Goal: Task Accomplishment & Management: Use online tool/utility

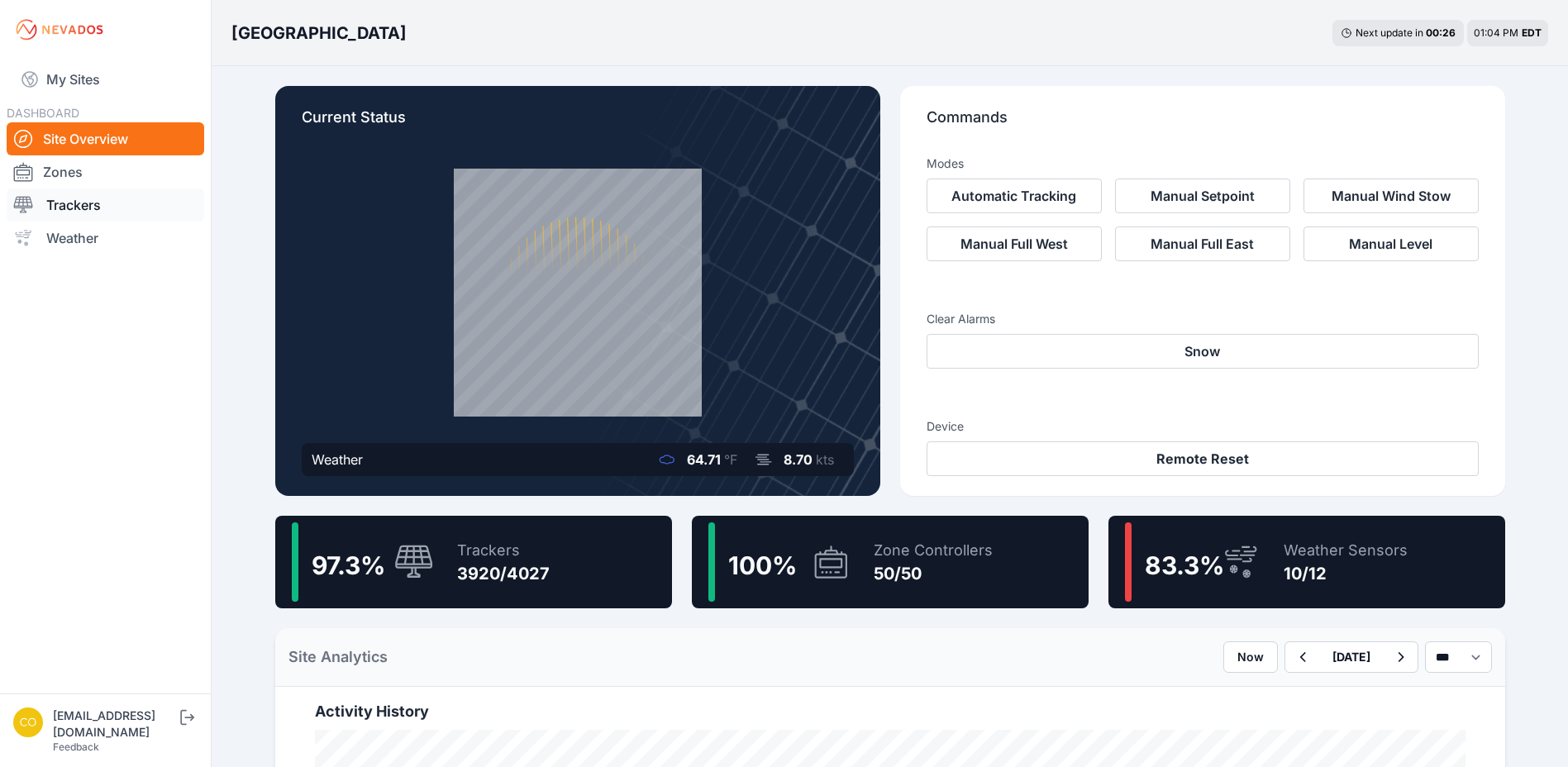
click at [92, 210] on link "Trackers" at bounding box center [105, 205] width 197 height 33
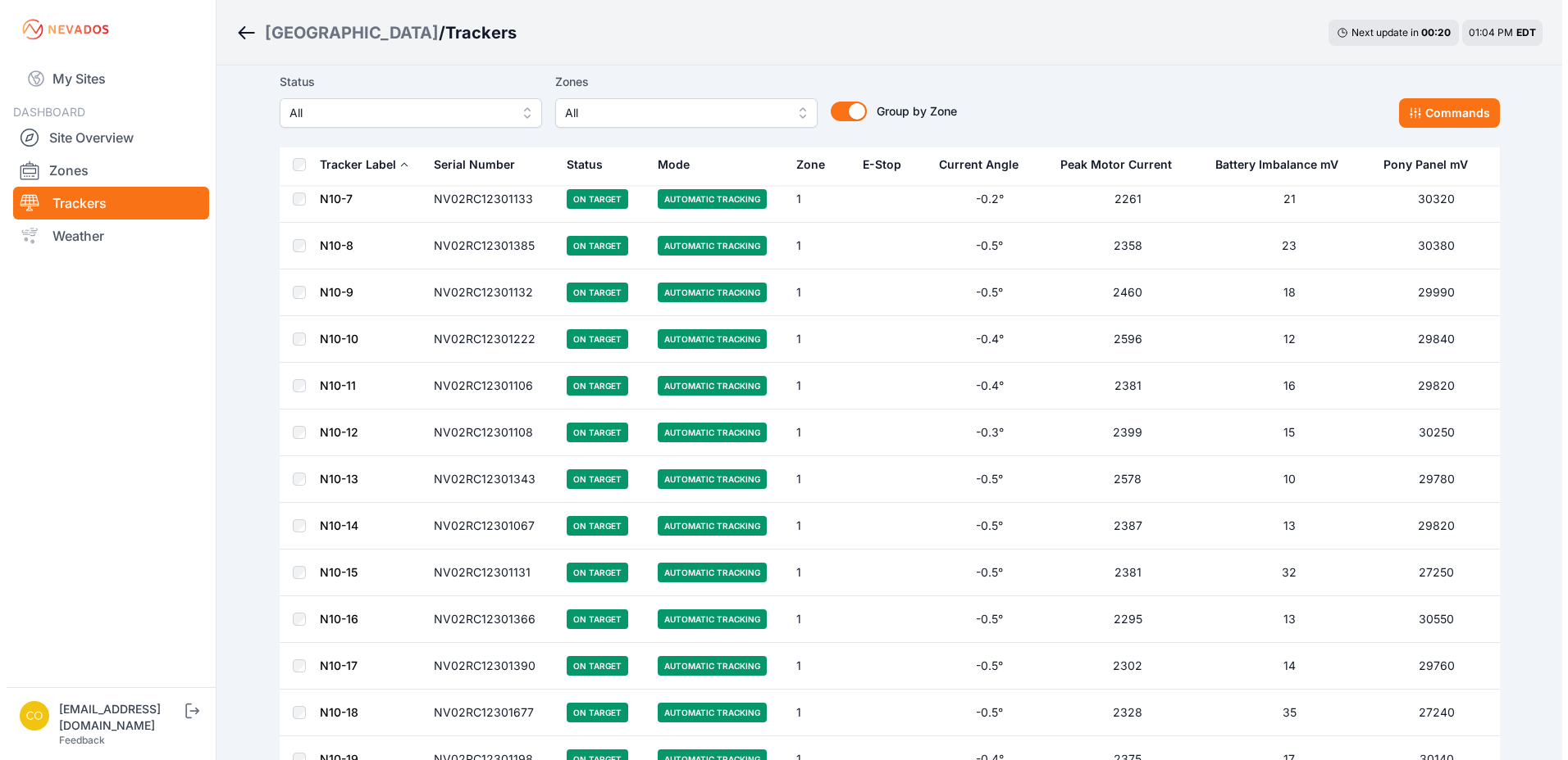
scroll to position [2131, 0]
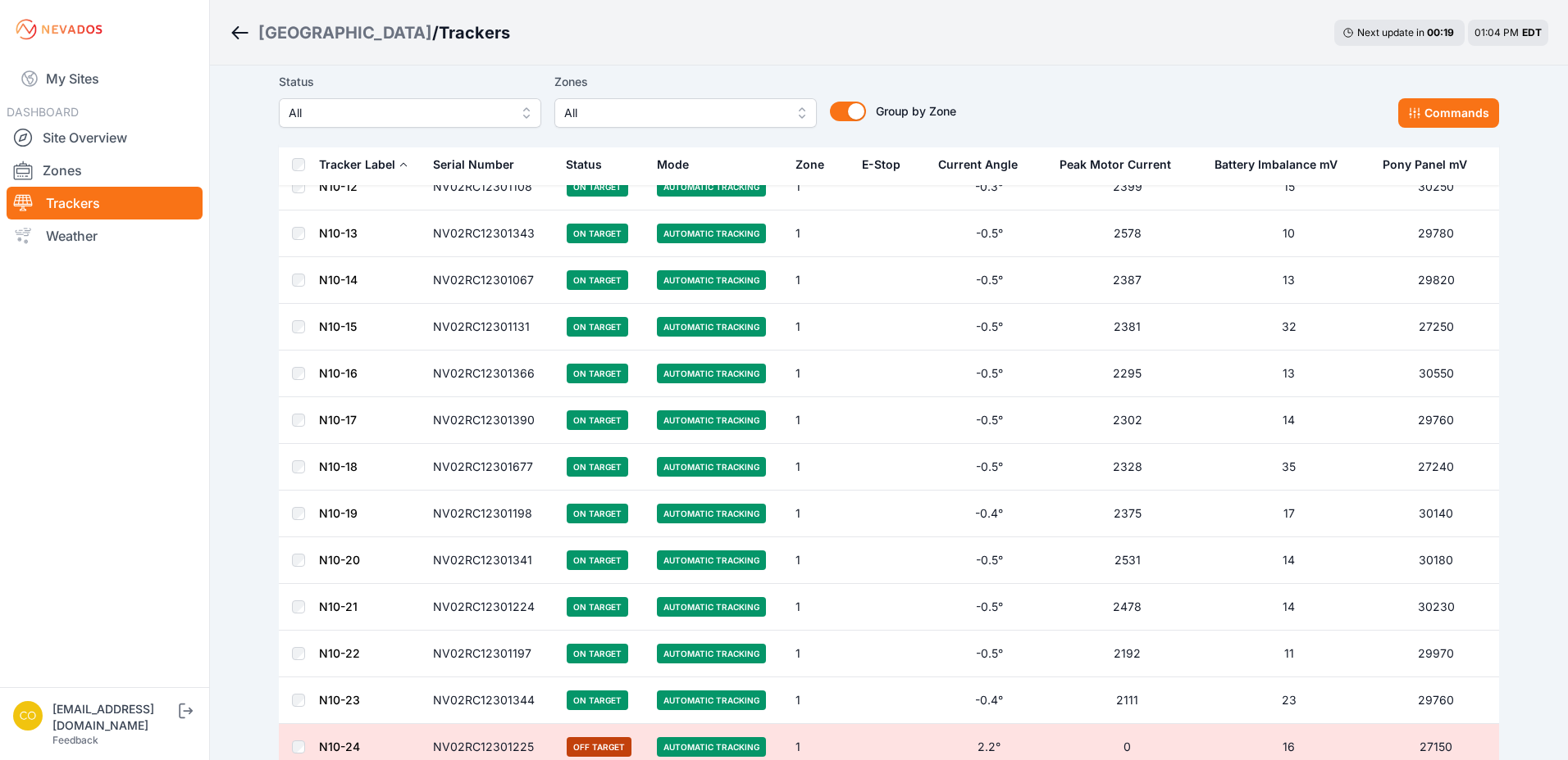
click at [669, 110] on span "All" at bounding box center [674, 113] width 220 height 20
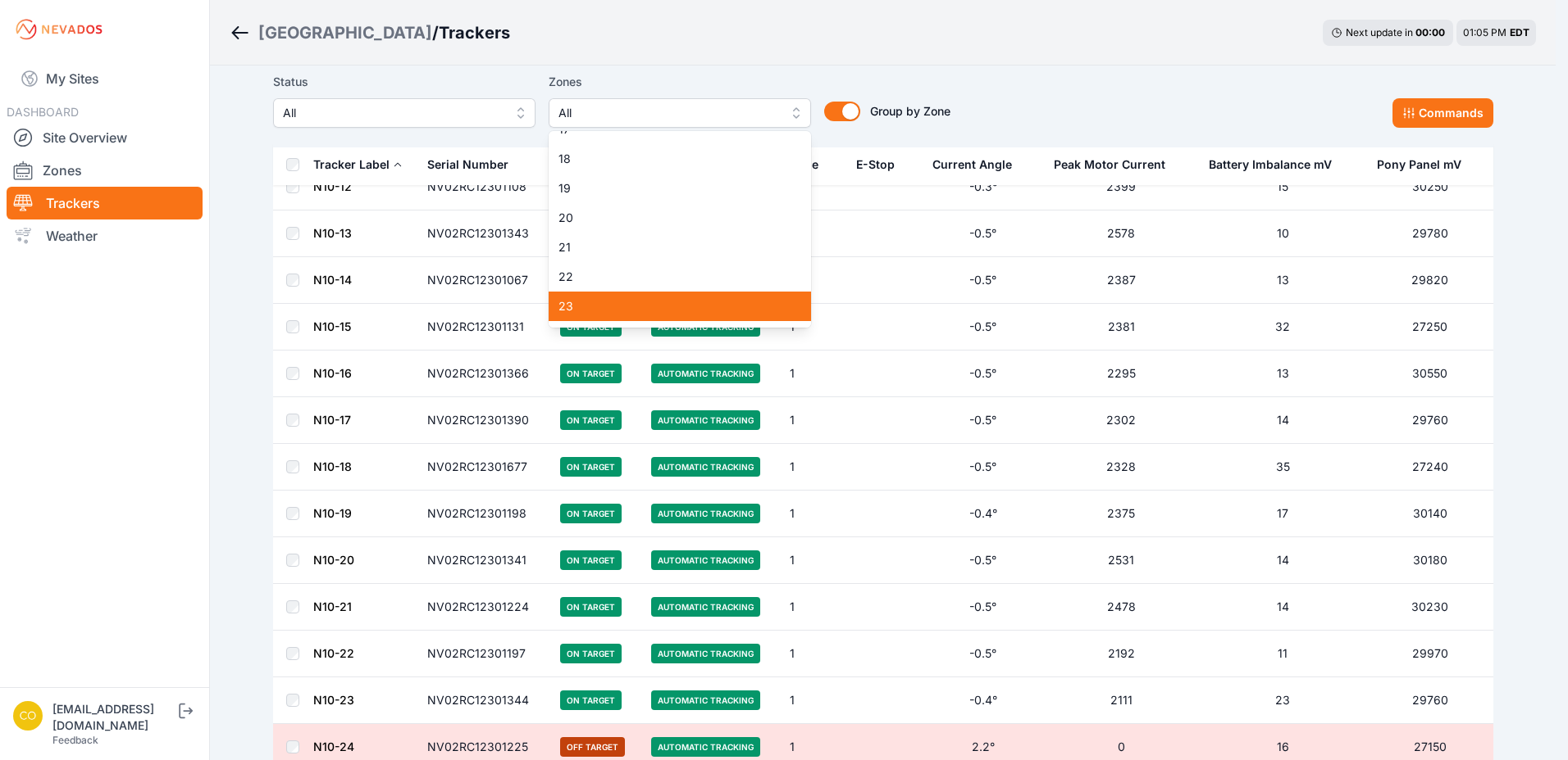
scroll to position [573, 0]
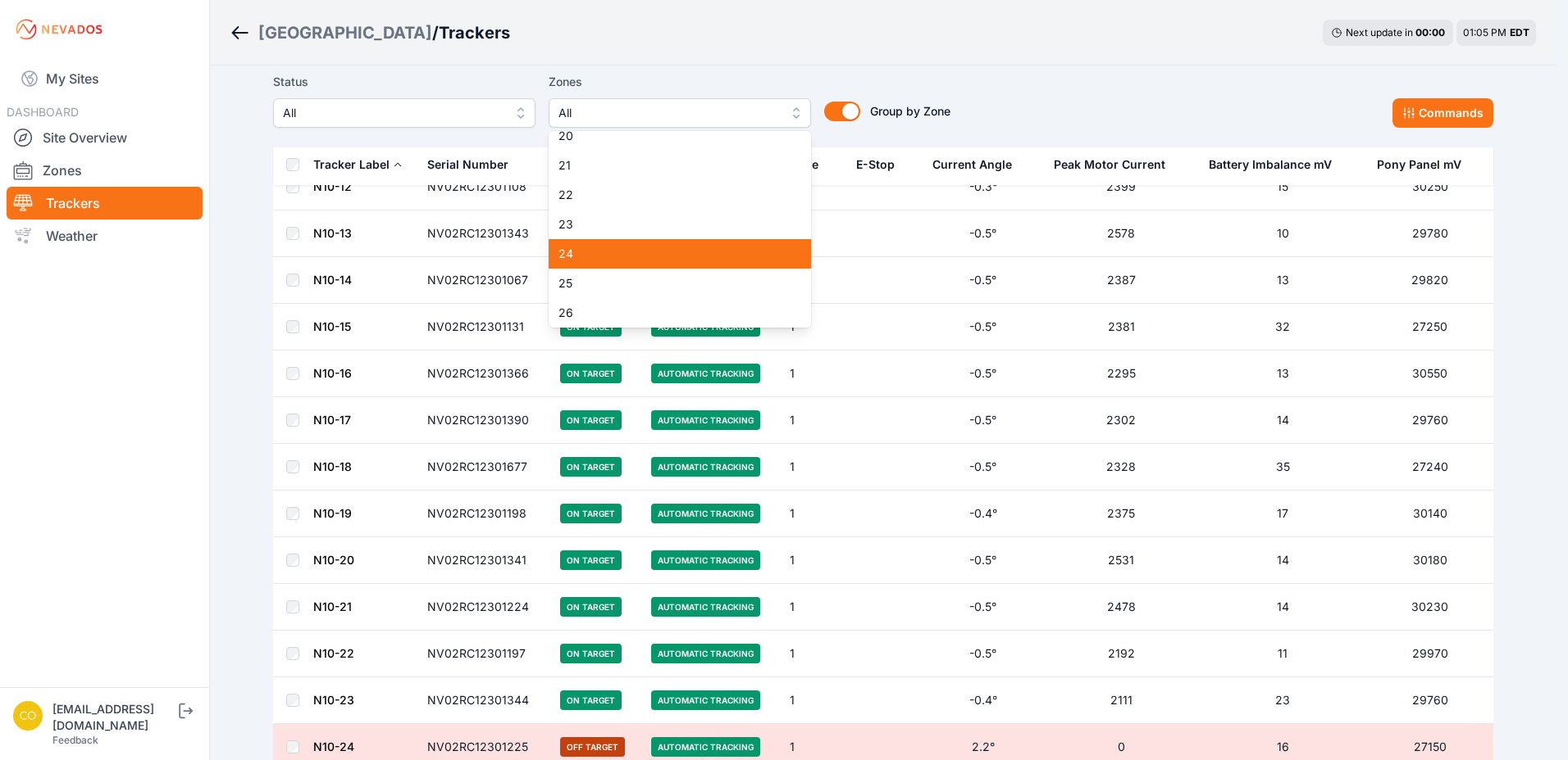
click at [634, 268] on div "24" at bounding box center [679, 254] width 262 height 29
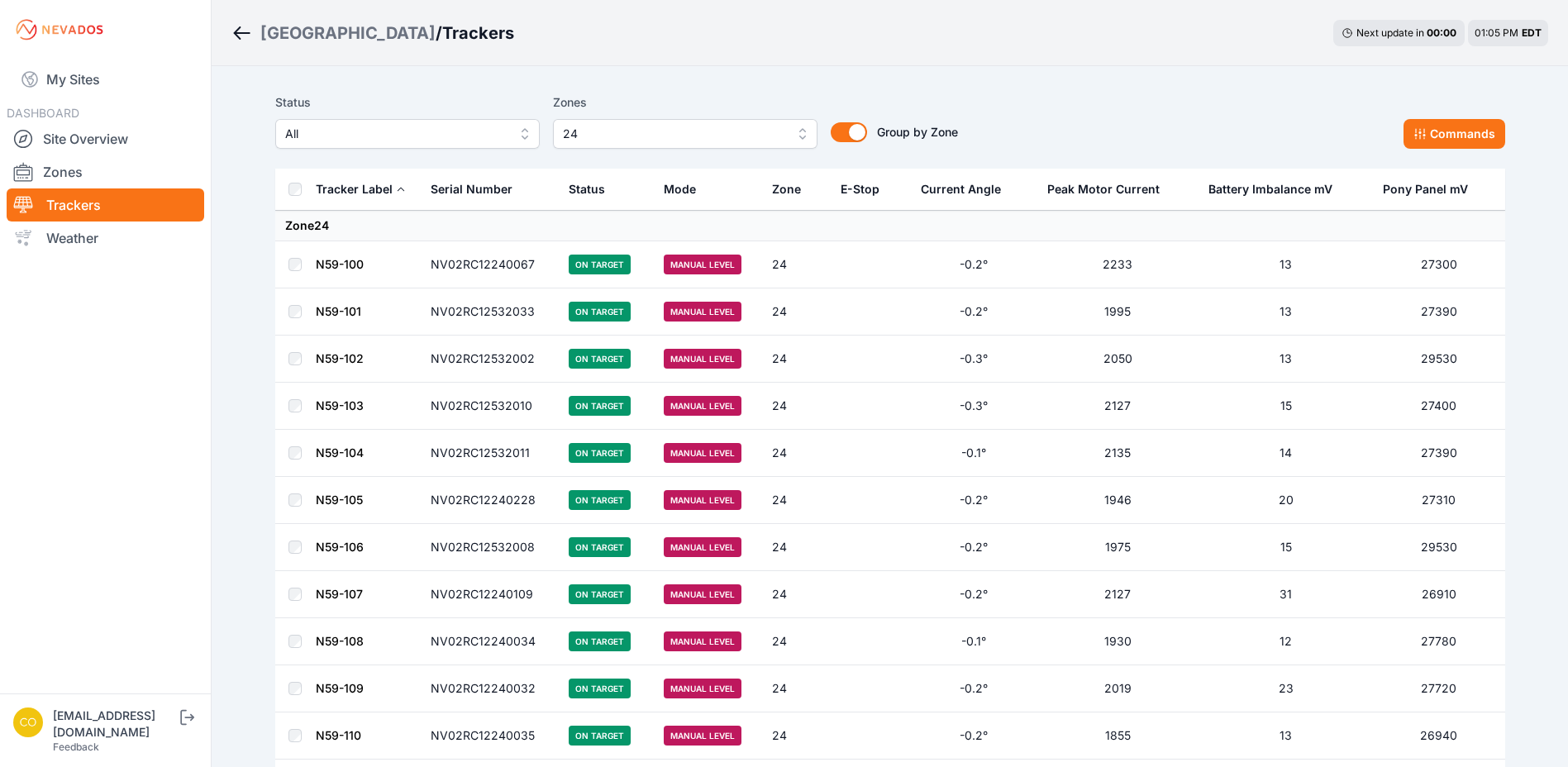
click at [1093, 100] on div "Status All Zones 24 Group by Zone Group by Zone Commands" at bounding box center [890, 120] width 1231 height 56
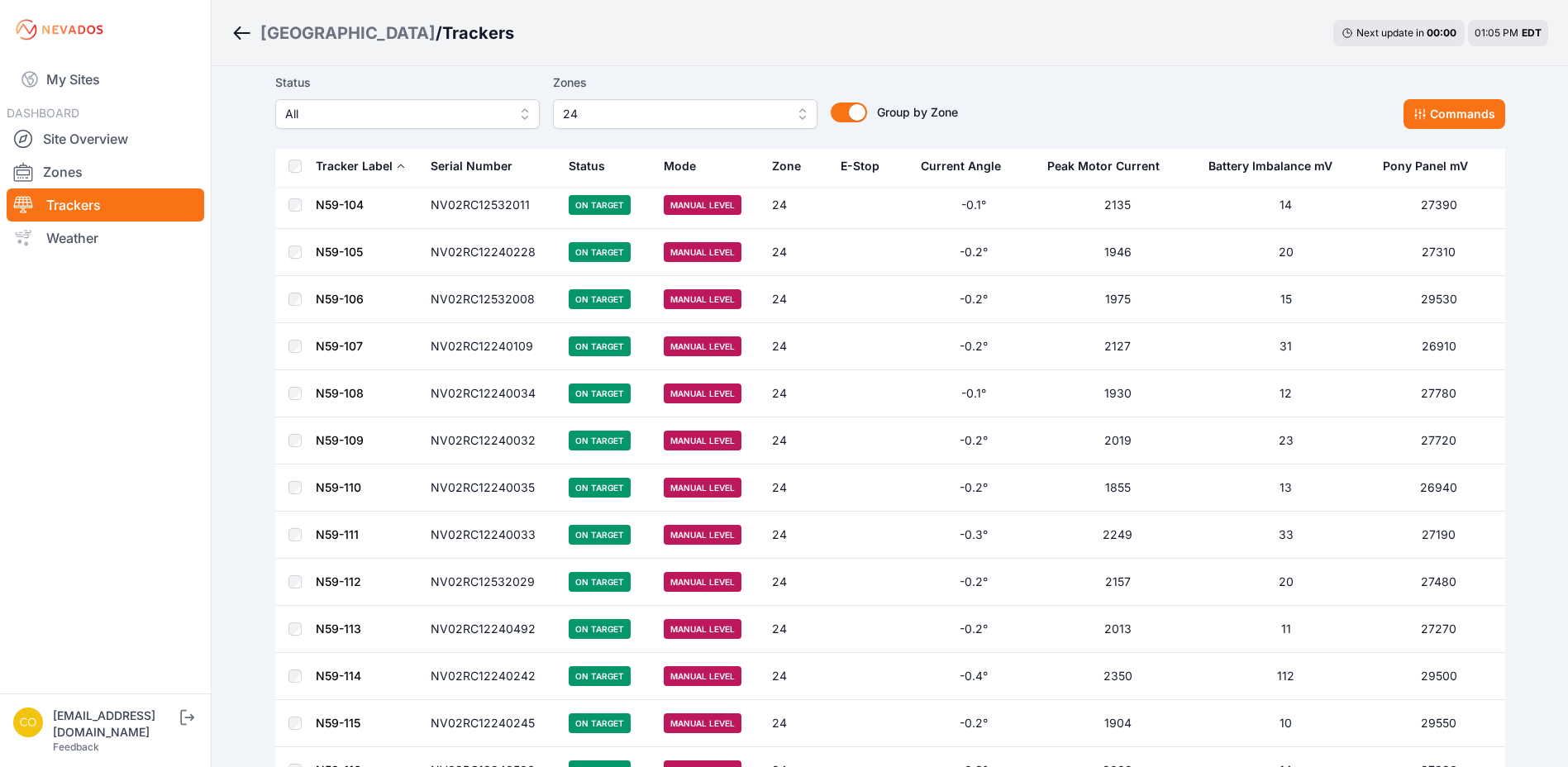
scroll to position [578, 0]
click at [1428, 113] on button "Commands" at bounding box center [1454, 114] width 101 height 29
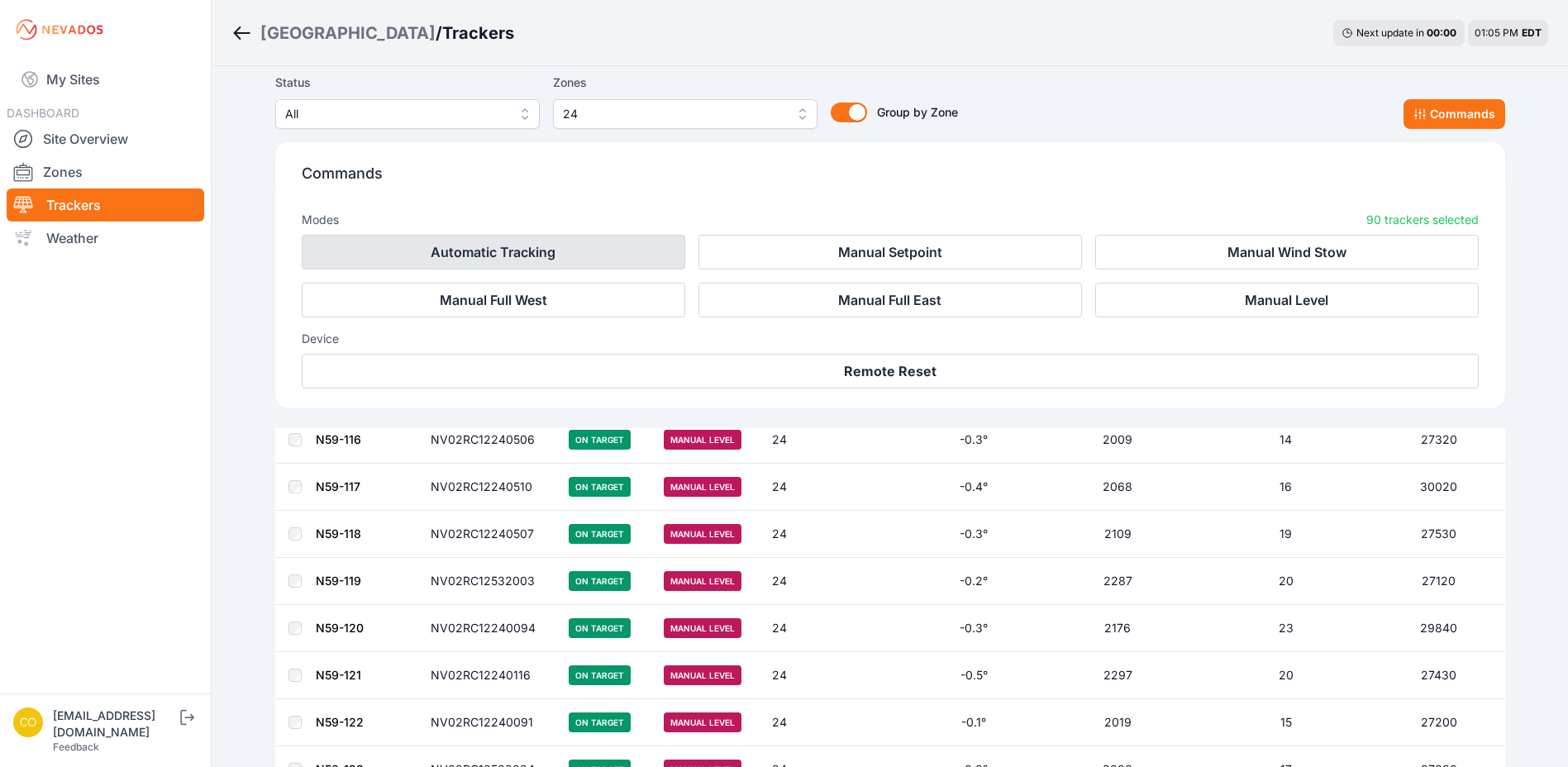
click at [572, 263] on button "Automatic Tracking" at bounding box center [493, 252] width 384 height 35
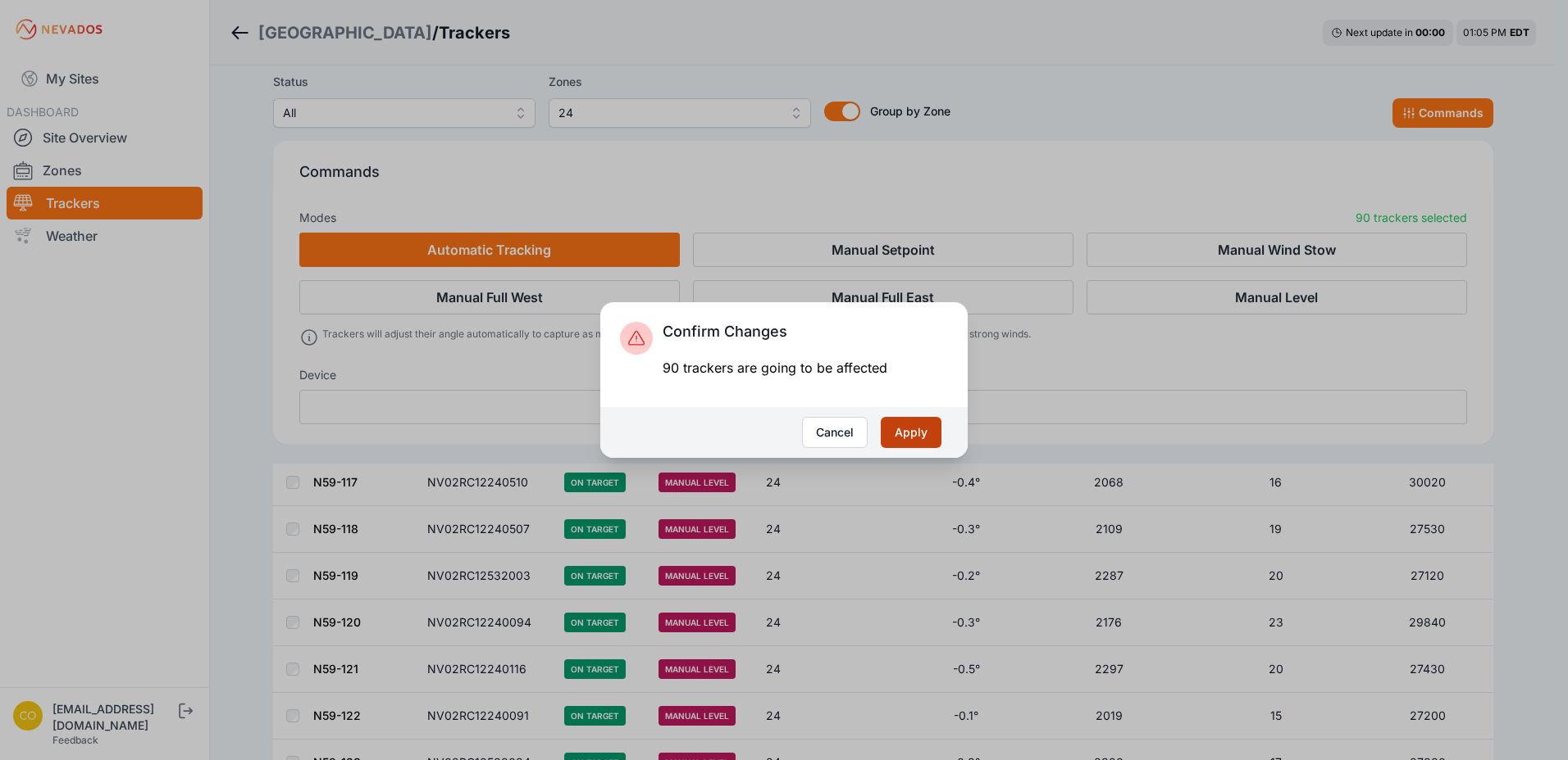
click at [917, 439] on button "Apply" at bounding box center [911, 432] width 61 height 31
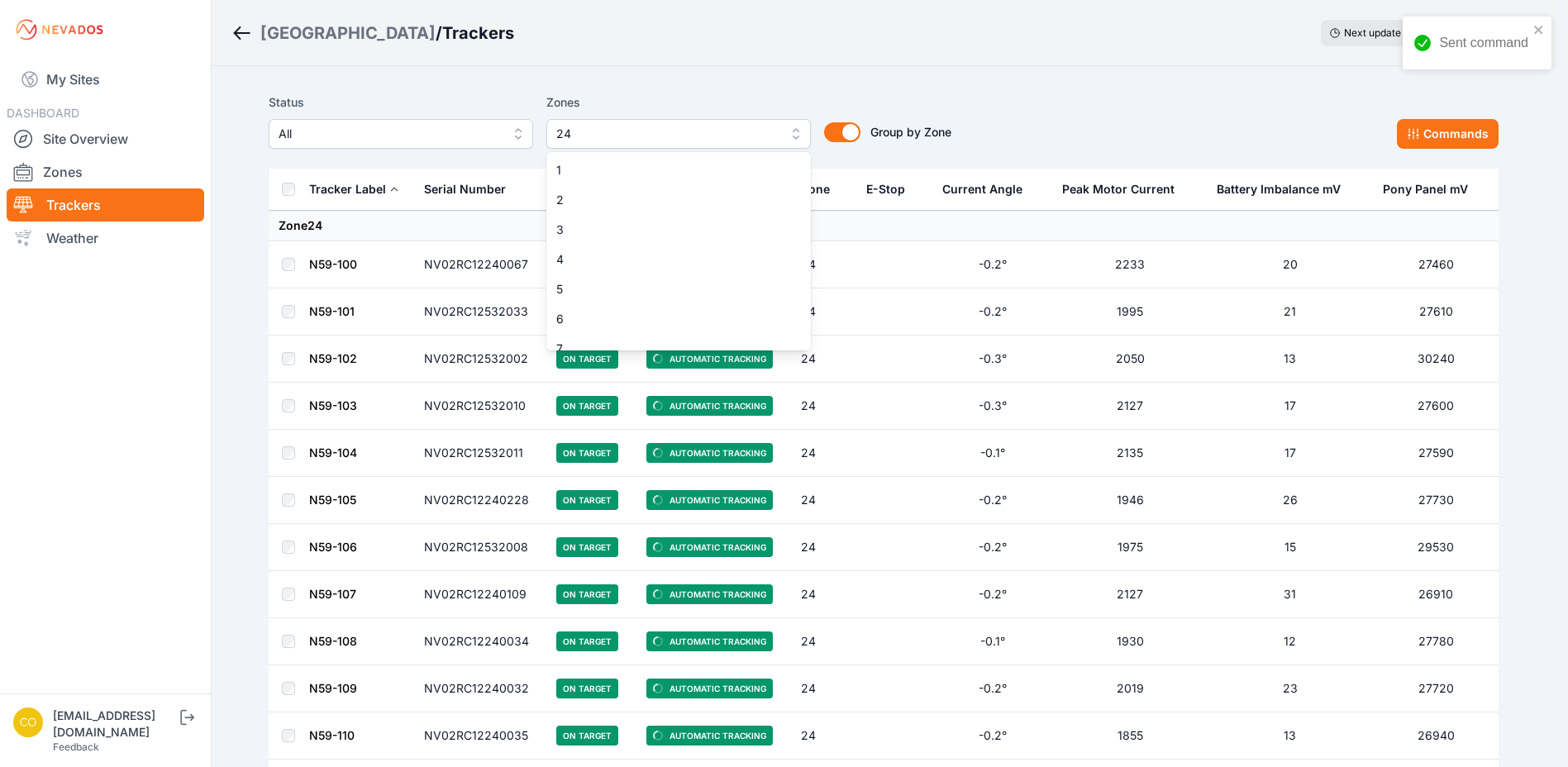
click at [734, 127] on span "24" at bounding box center [667, 134] width 222 height 20
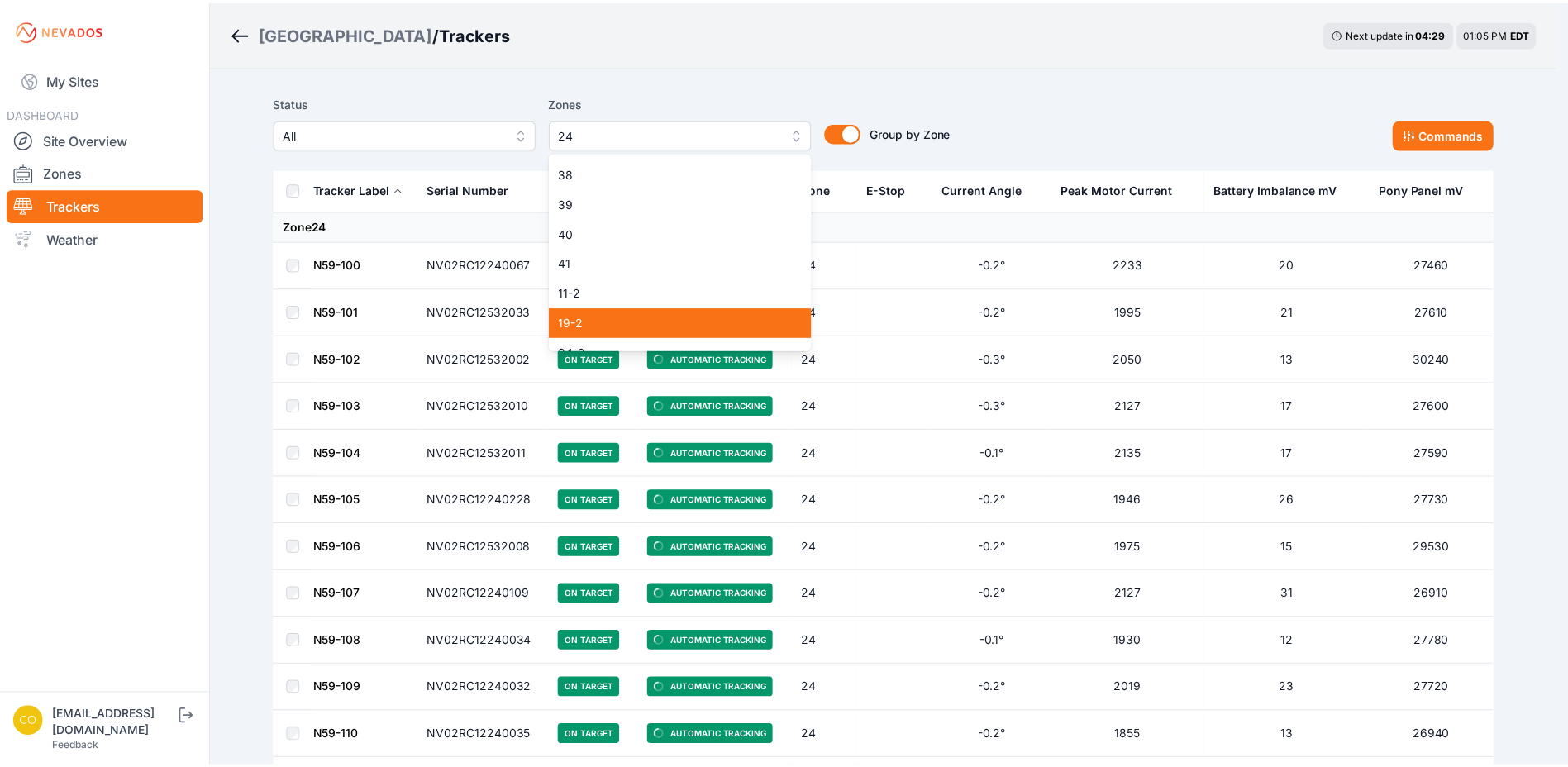
scroll to position [1180, 0]
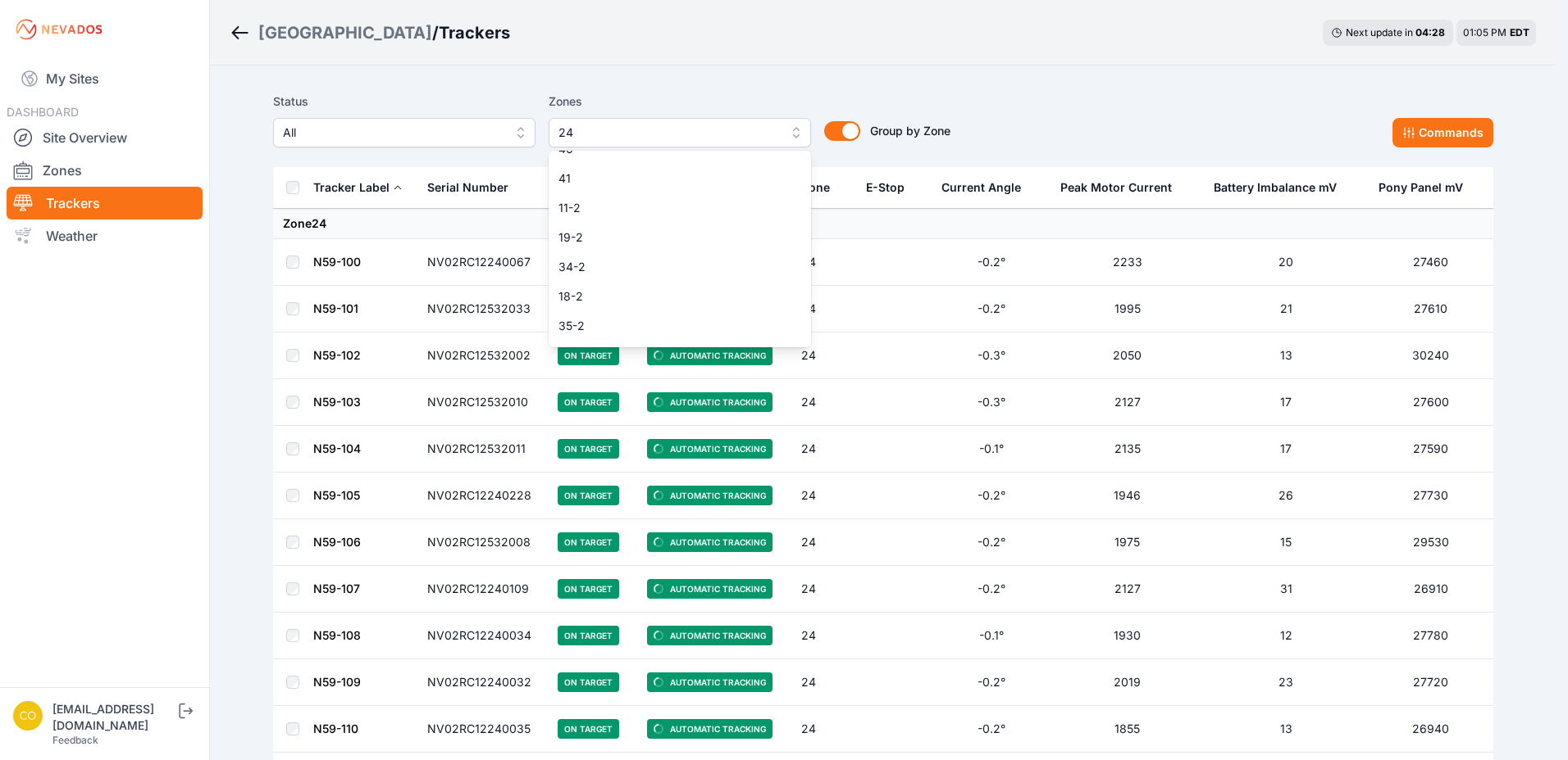
click at [949, 96] on div "Status All Zones 24 1 2 3 4 5 6 7 8 9 10 11 12 13 14 15 16 17 18 19 20 21 22 23…" at bounding box center [611, 119] width 677 height 55
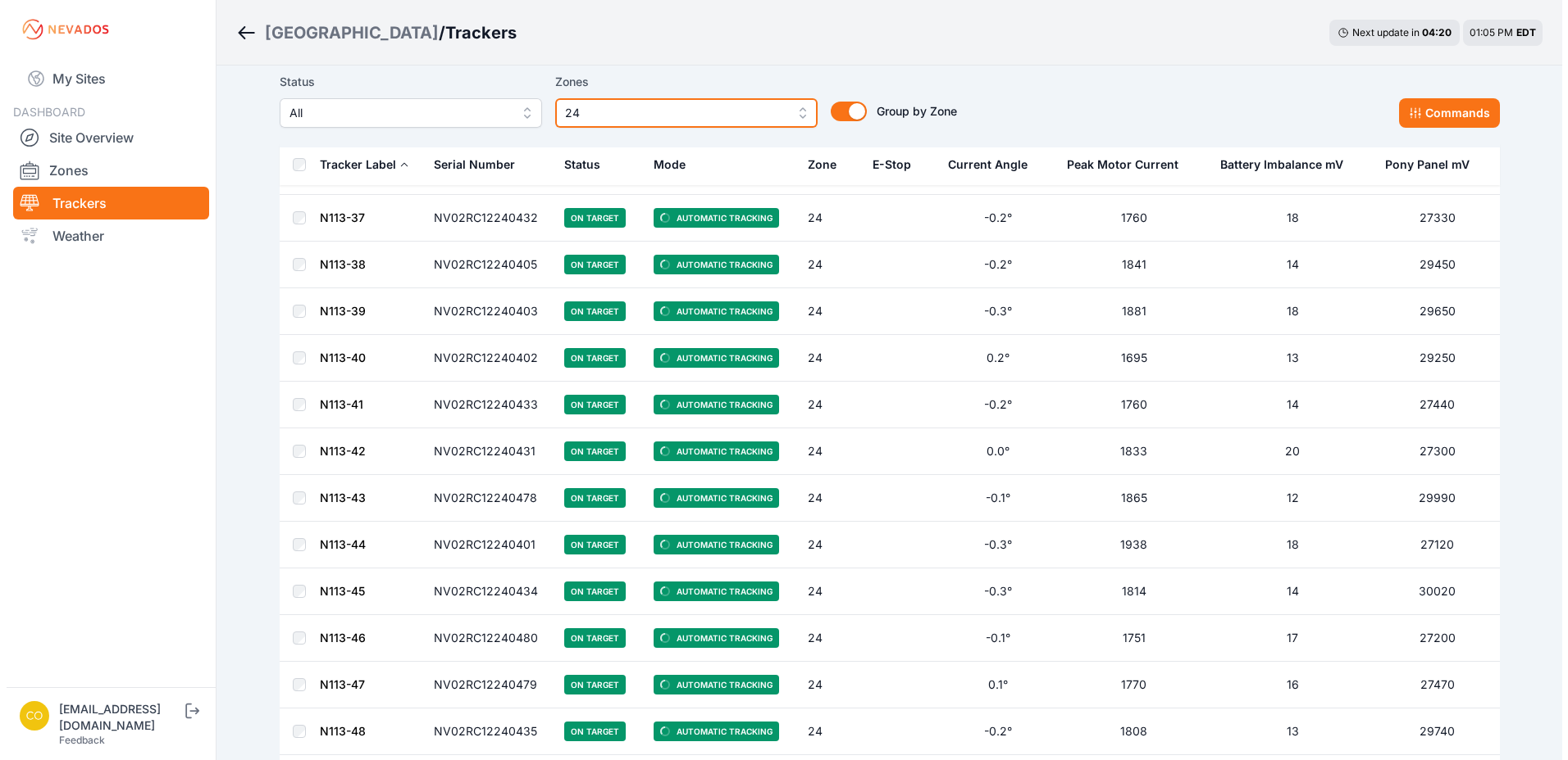
scroll to position [3847, 0]
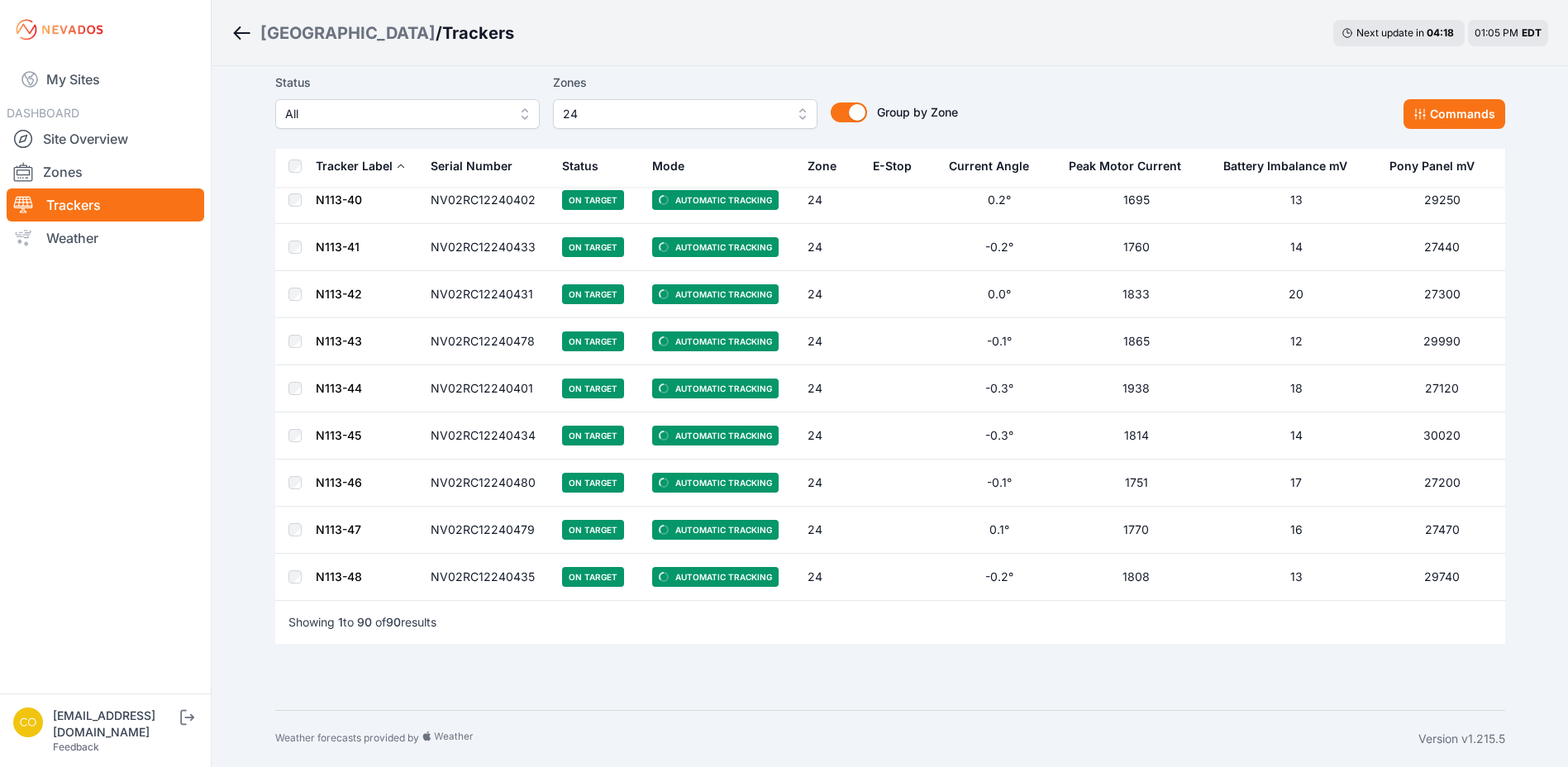
click at [598, 118] on span "24" at bounding box center [674, 114] width 222 height 20
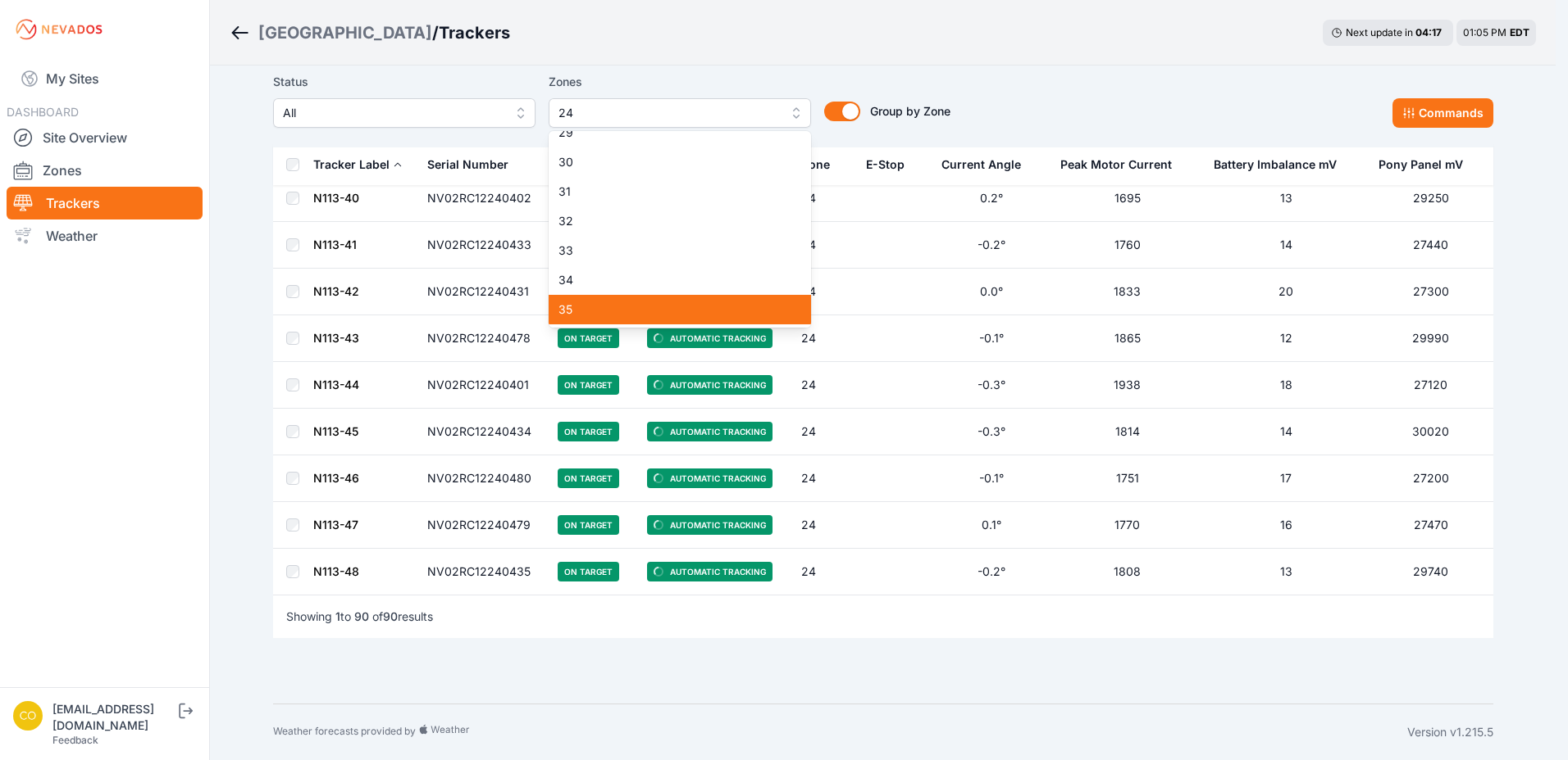
scroll to position [1006, 0]
click at [602, 311] on div "41" at bounding box center [679, 322] width 262 height 29
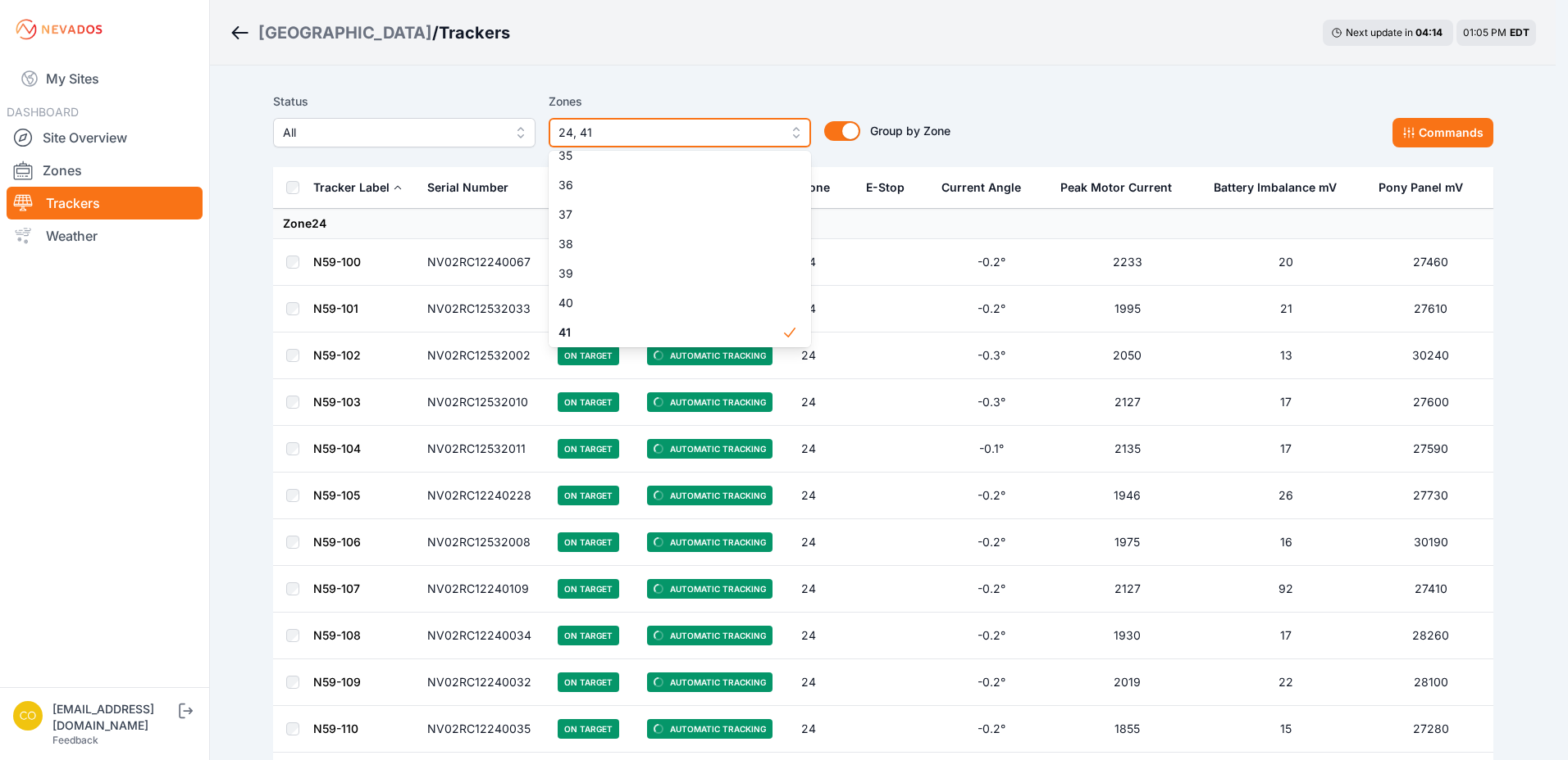
click at [617, 132] on span "24, 41" at bounding box center [668, 132] width 220 height 20
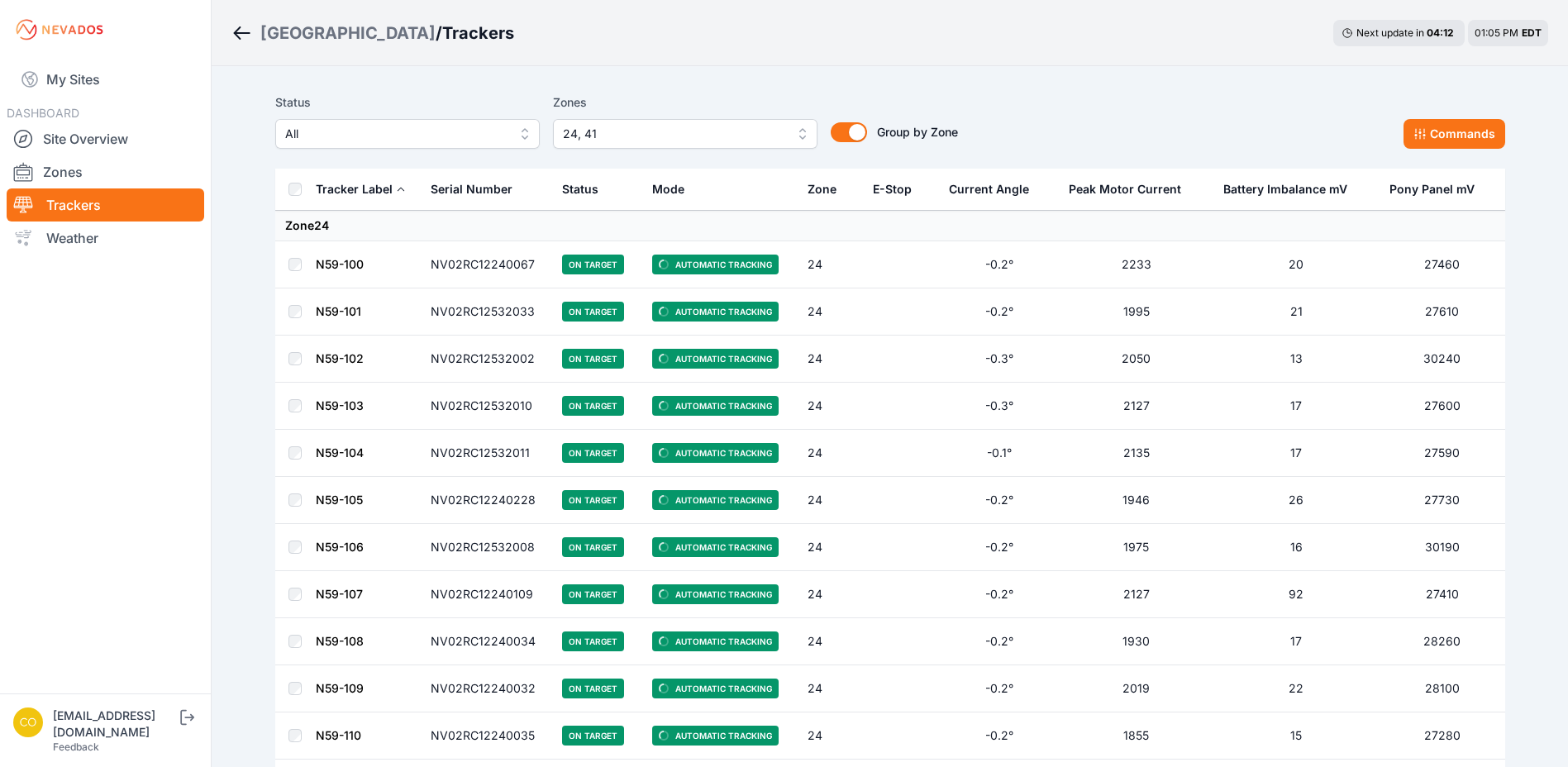
click at [630, 134] on span "24, 41" at bounding box center [674, 134] width 222 height 20
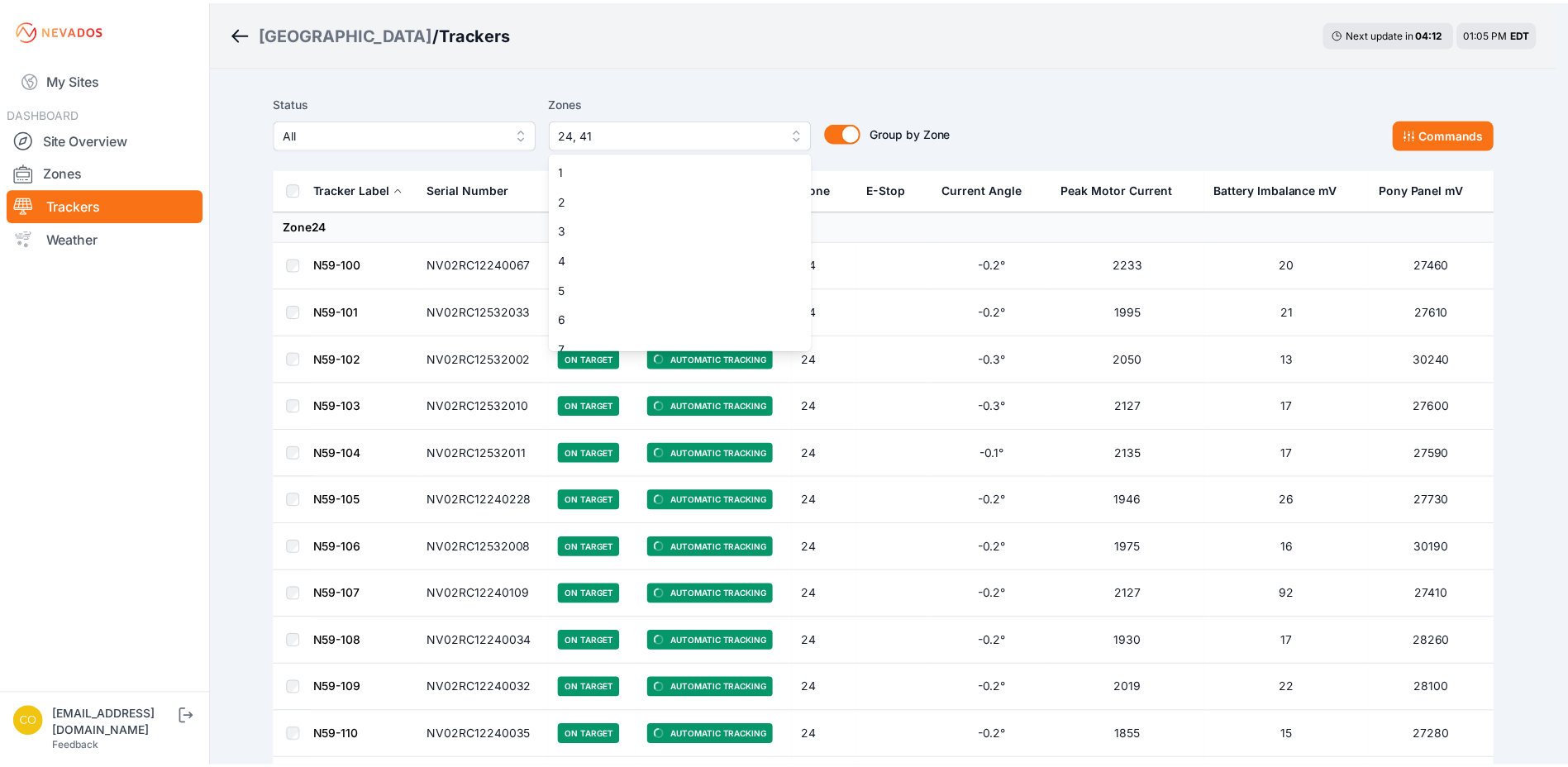
scroll to position [520, 0]
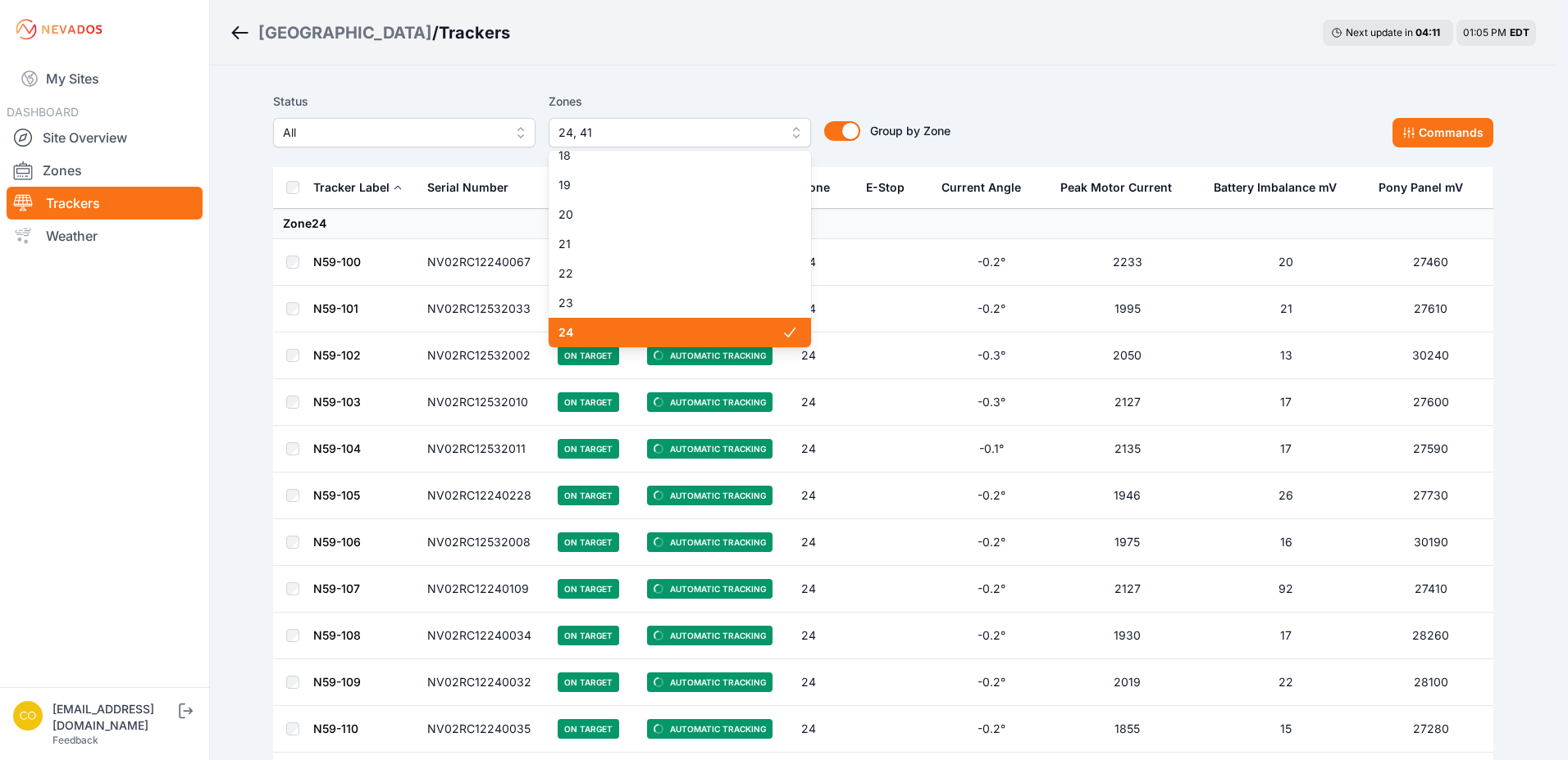
click at [628, 321] on div "24" at bounding box center [679, 332] width 262 height 29
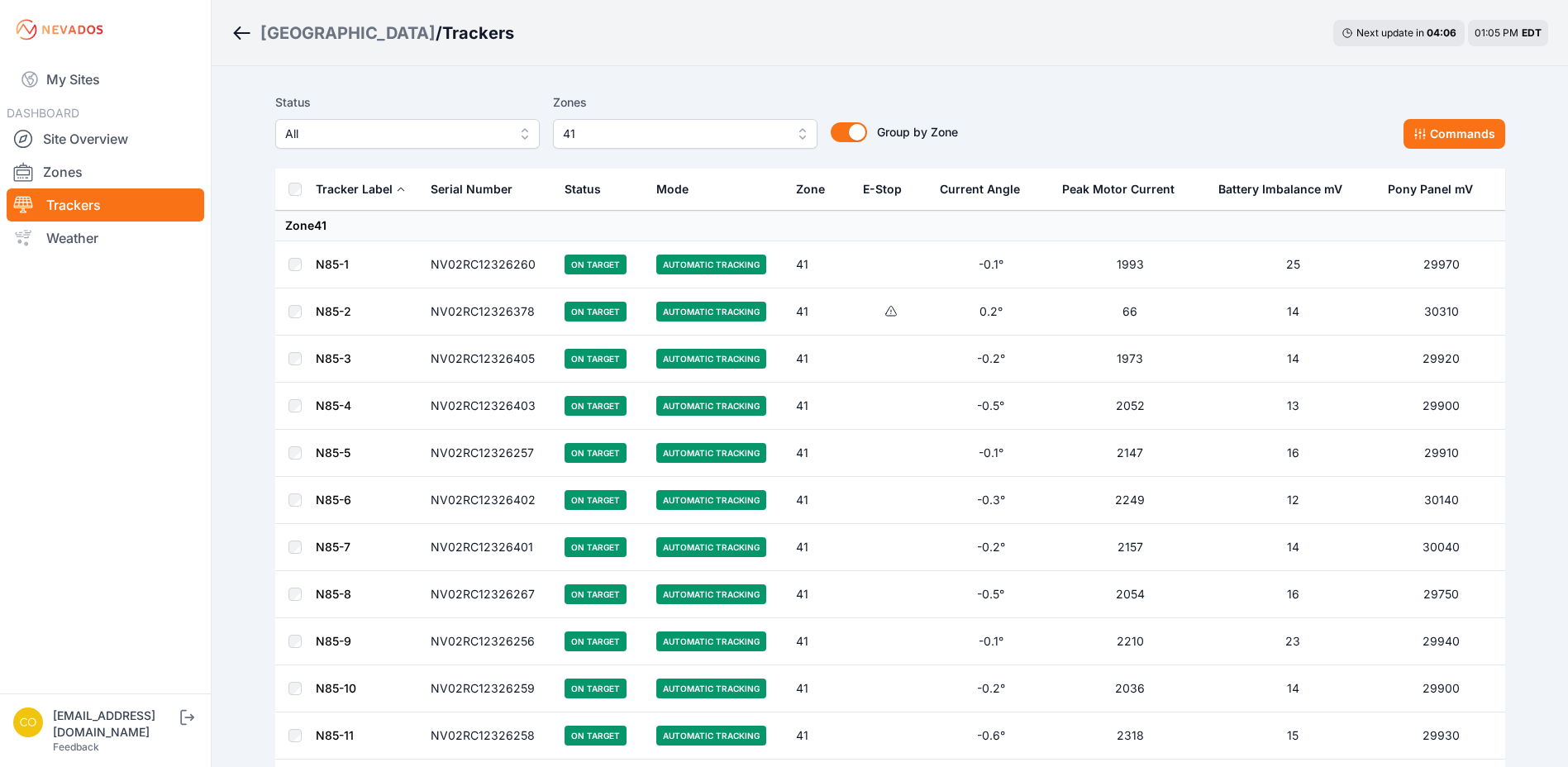
click at [305, 193] on th at bounding box center [295, 190] width 40 height 42
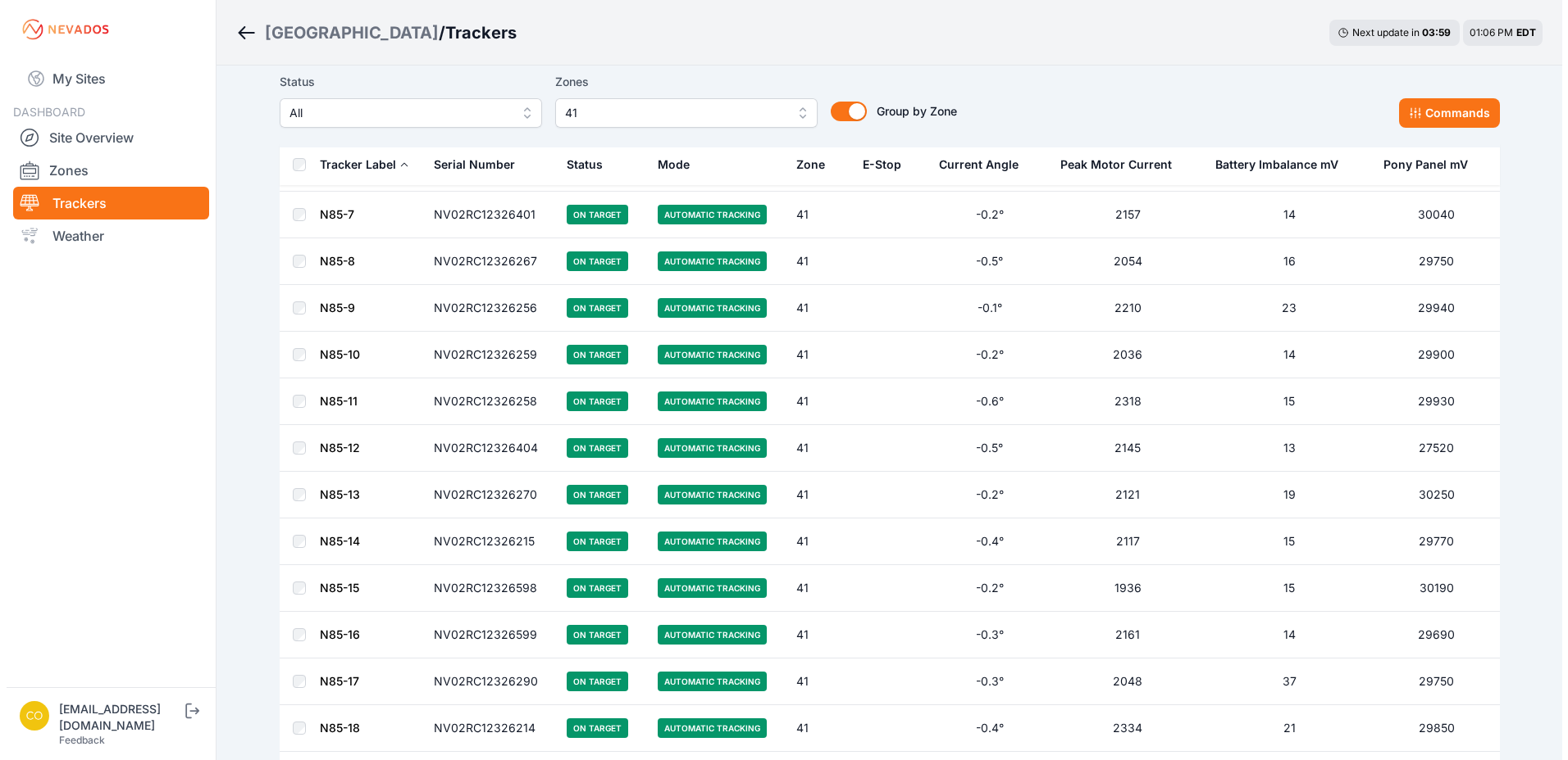
scroll to position [656, 0]
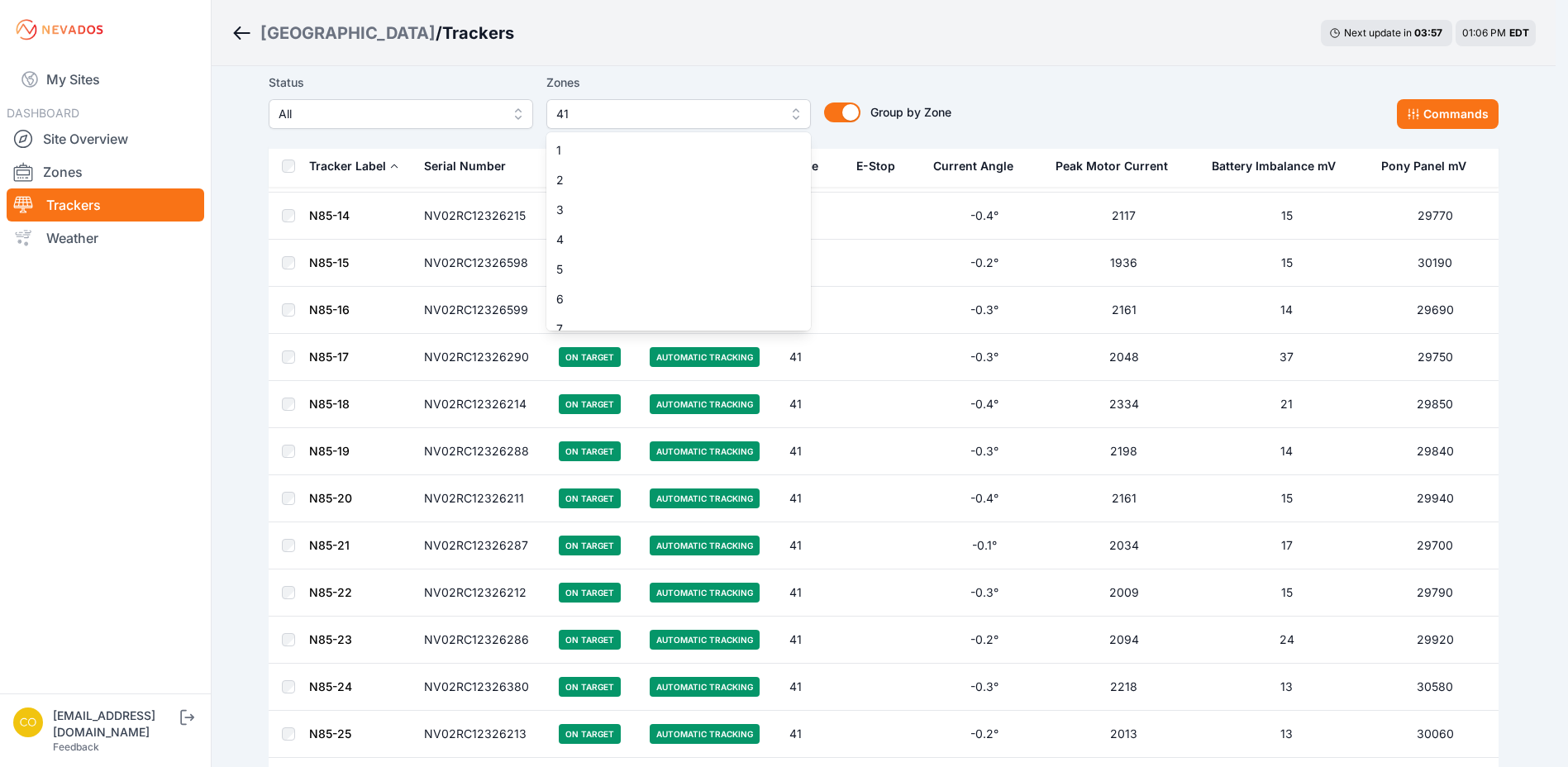
click at [789, 121] on button "41" at bounding box center [678, 114] width 264 height 29
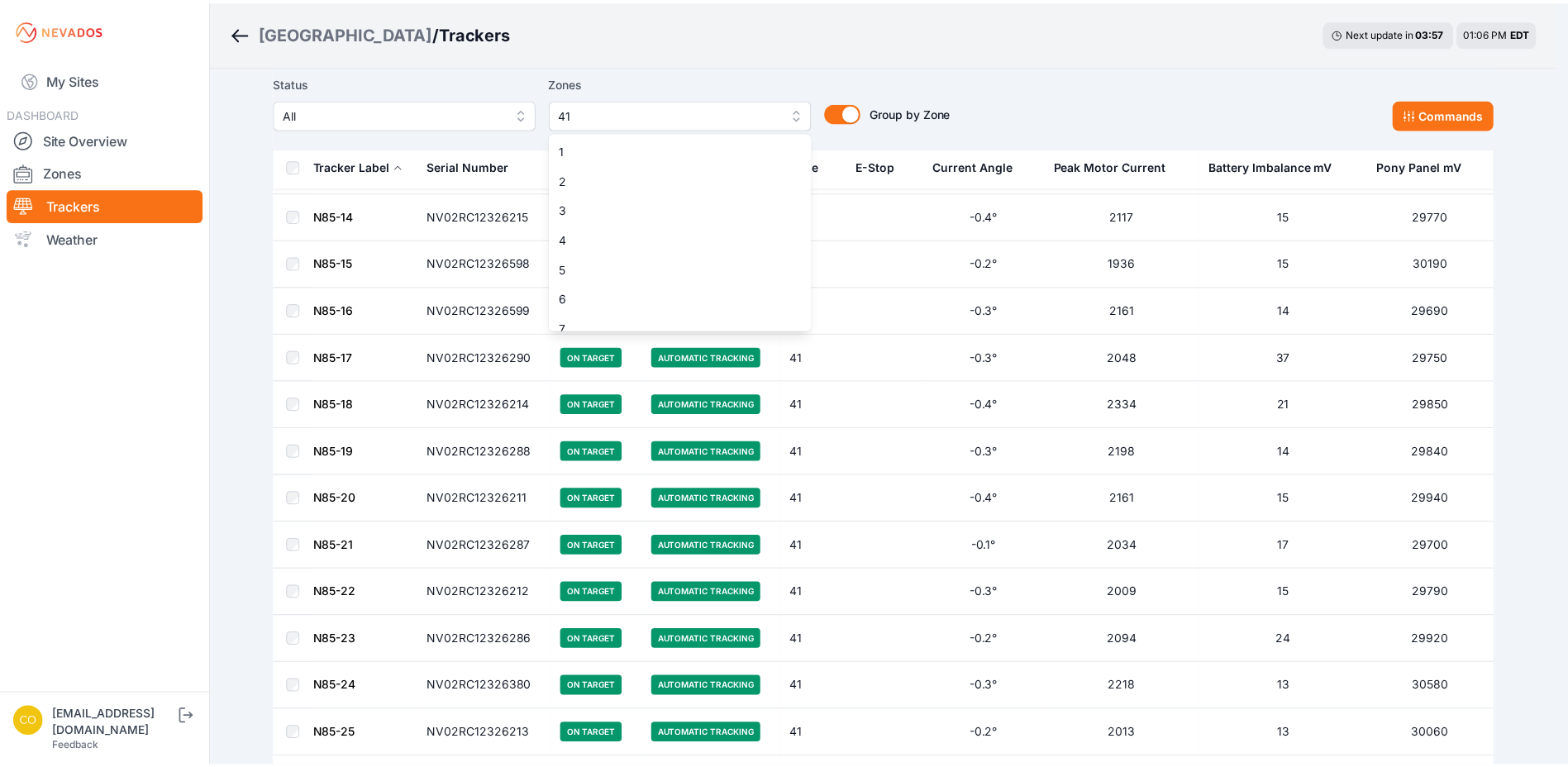
scroll to position [1025, 0]
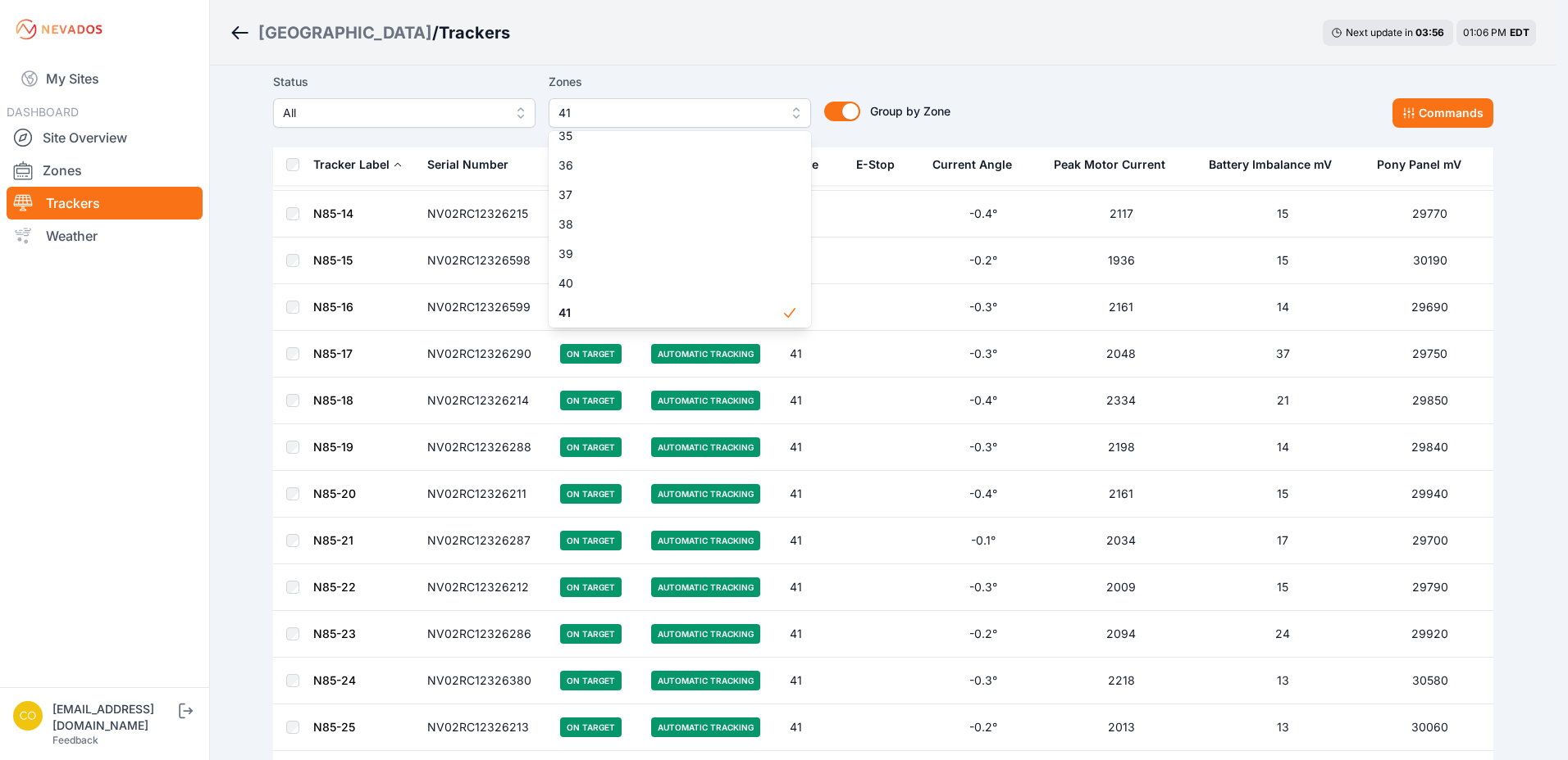
click at [971, 79] on div "Status All Zones 41 1 2 3 4 5 6 7 8 9 10 11 12 13 14 15 16 17 18 19 20 21 22 23…" at bounding box center [883, 100] width 1220 height 55
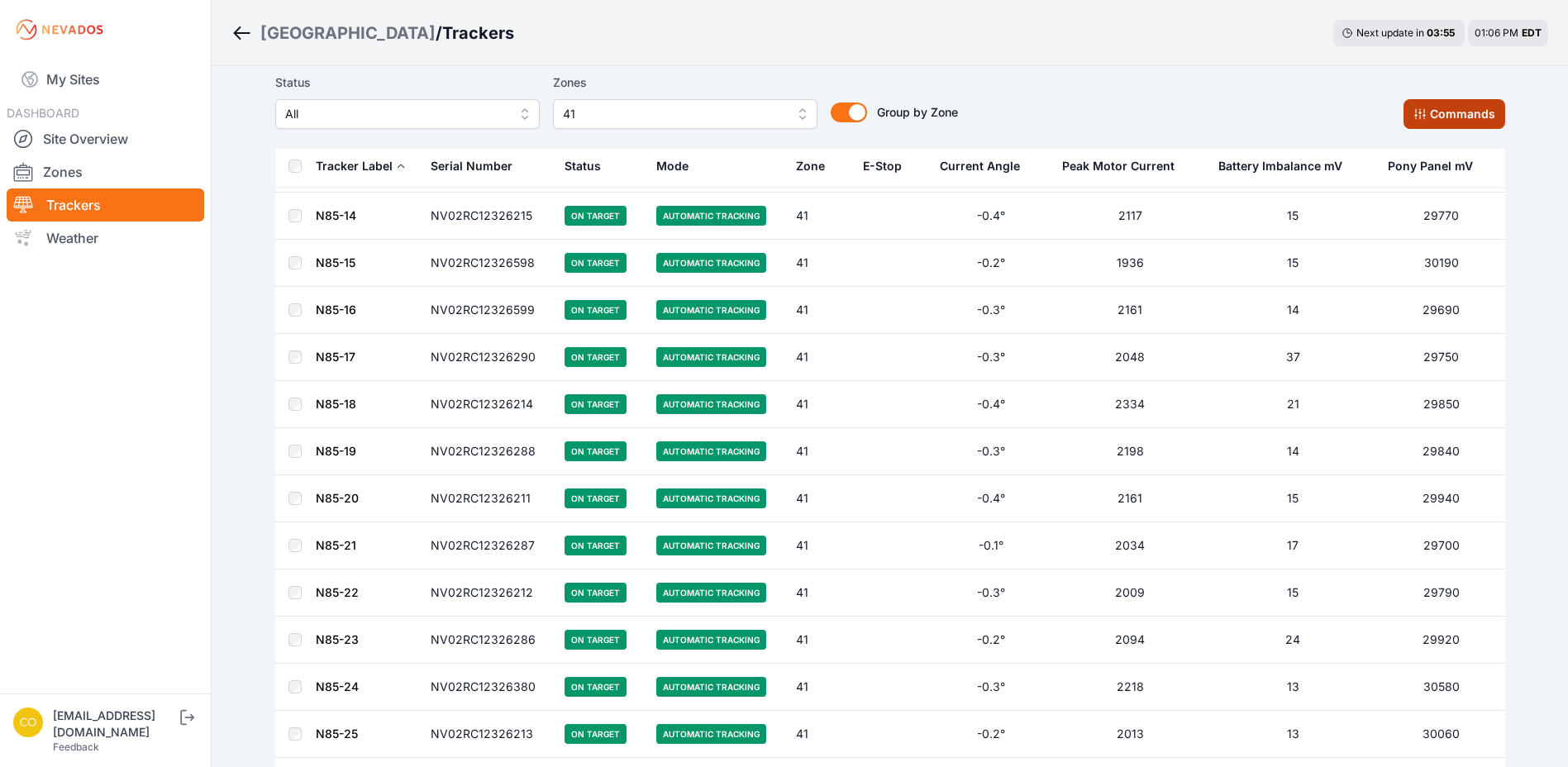
click at [1450, 107] on button "Commands" at bounding box center [1454, 114] width 101 height 29
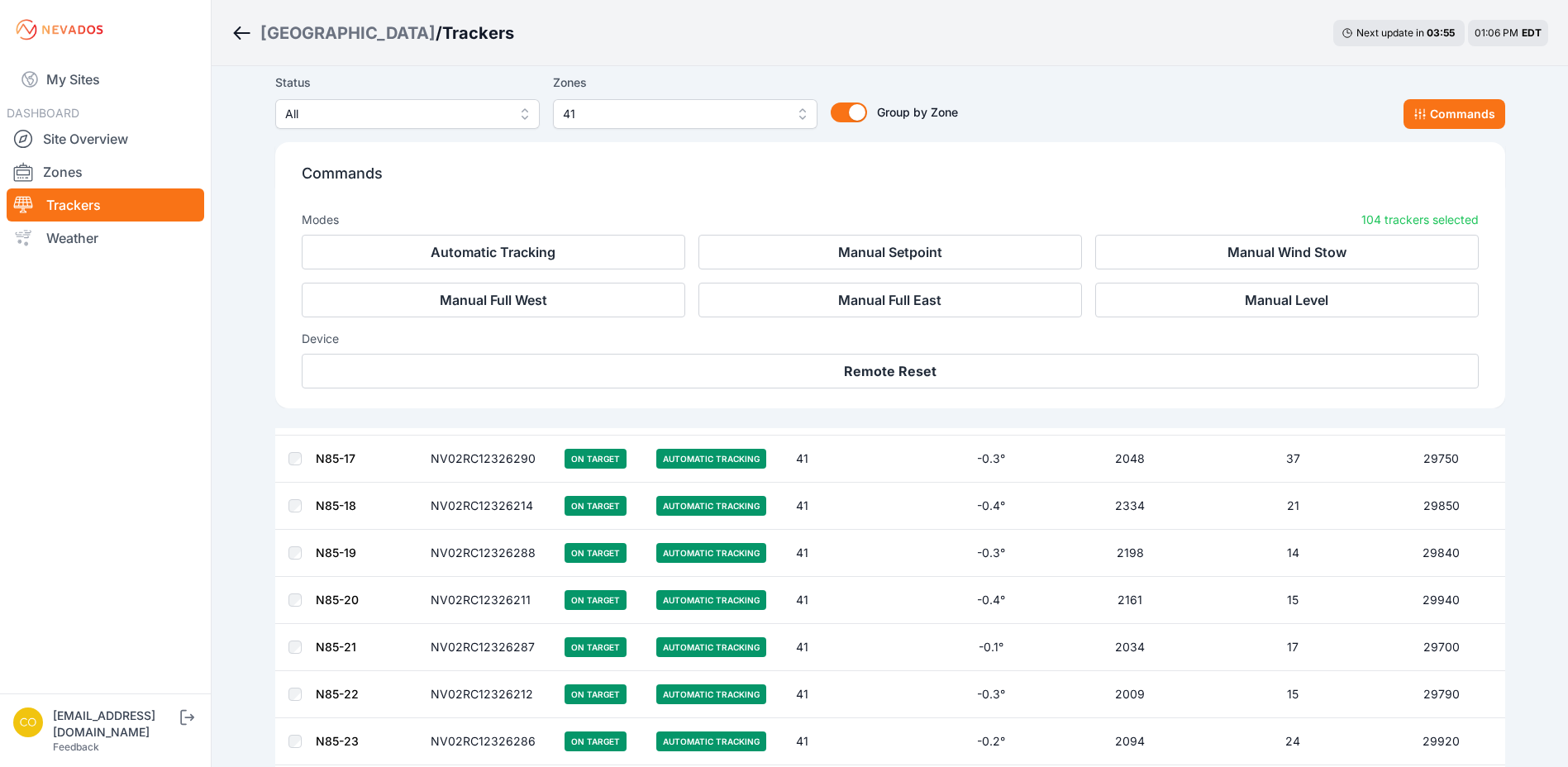
scroll to position [940, 0]
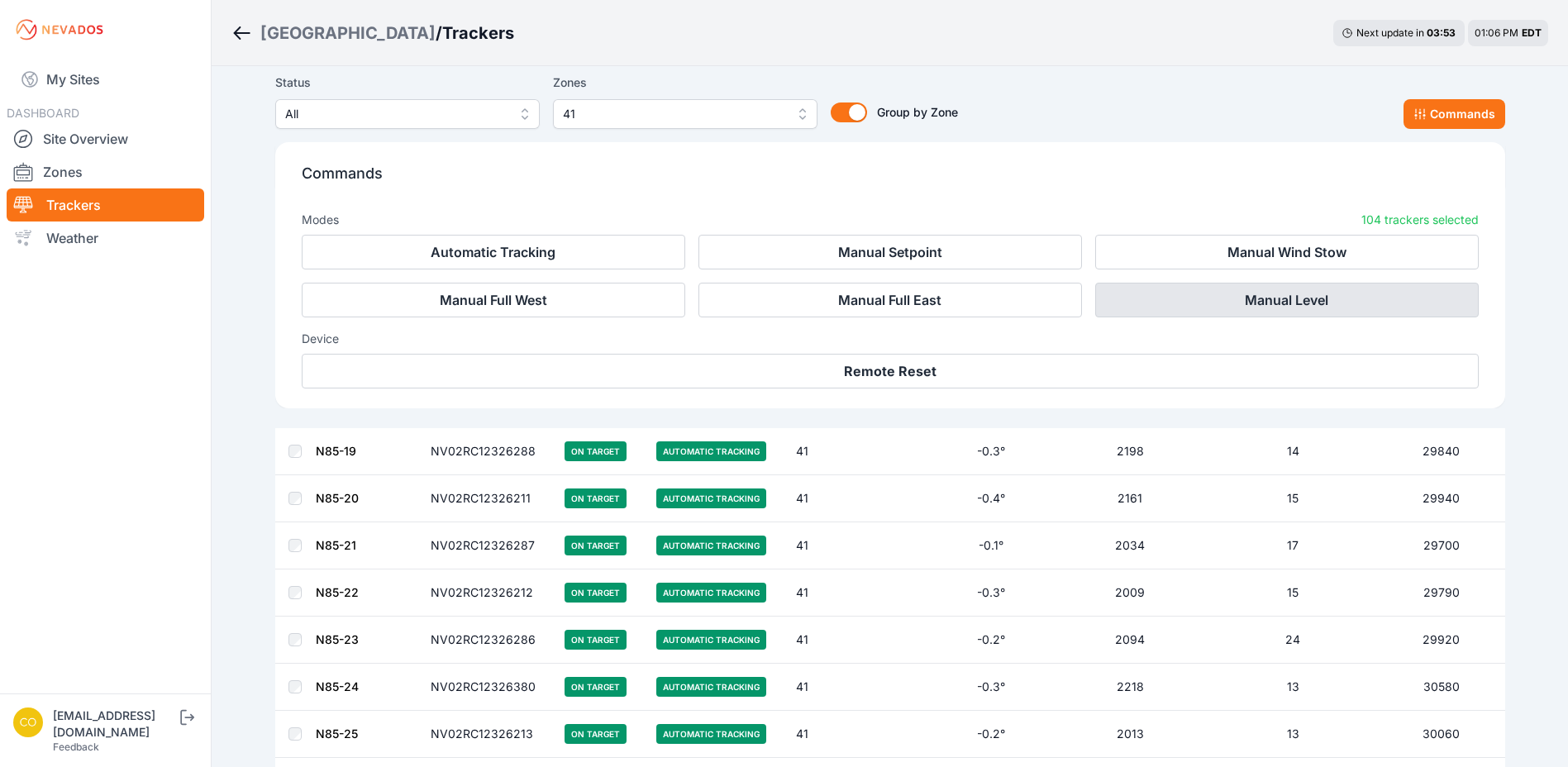
click at [1144, 305] on button "Manual Level" at bounding box center [1287, 300] width 384 height 35
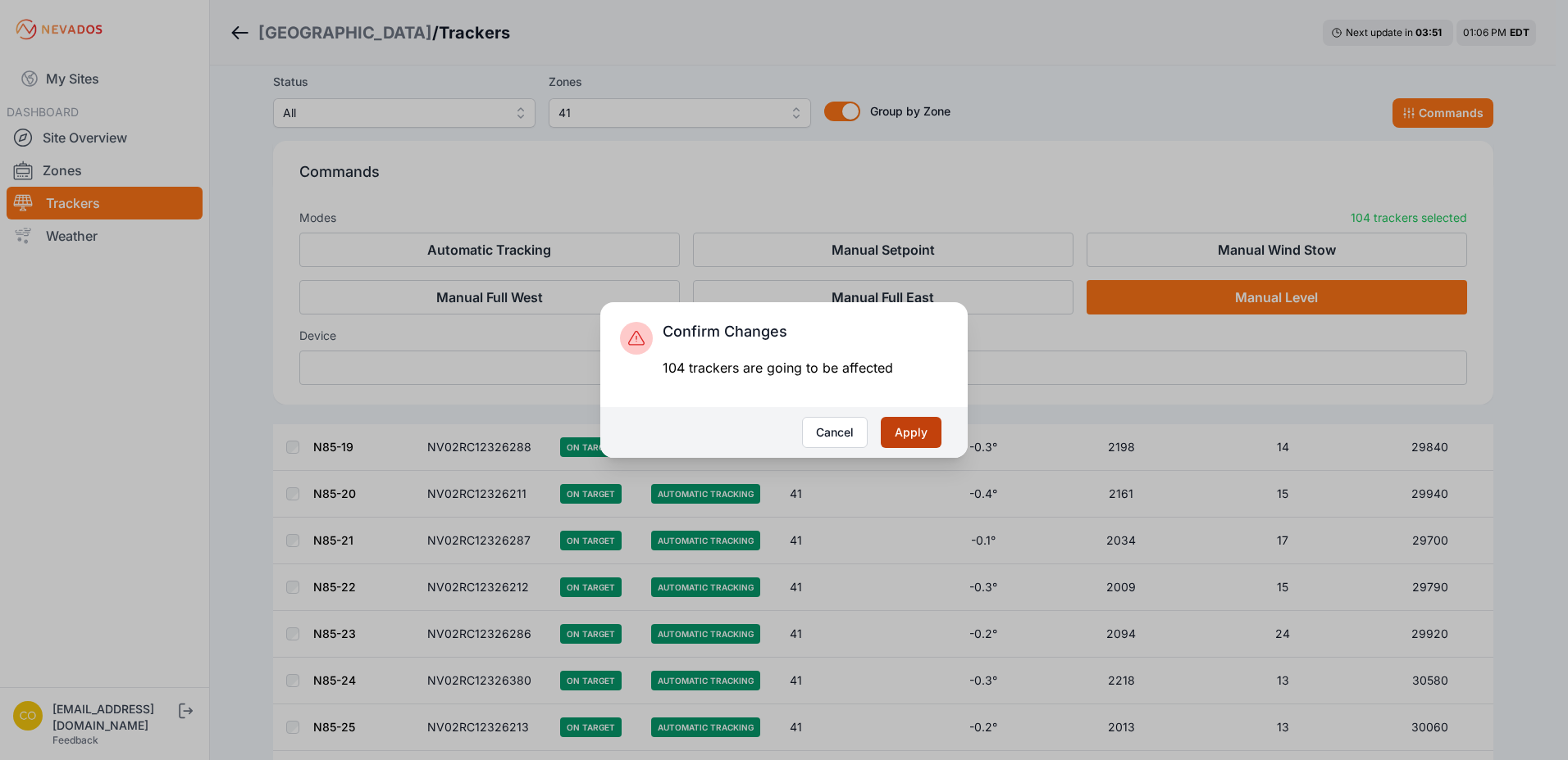
click at [933, 435] on button "Apply" at bounding box center [911, 432] width 61 height 31
